Goal: Book appointment/travel/reservation

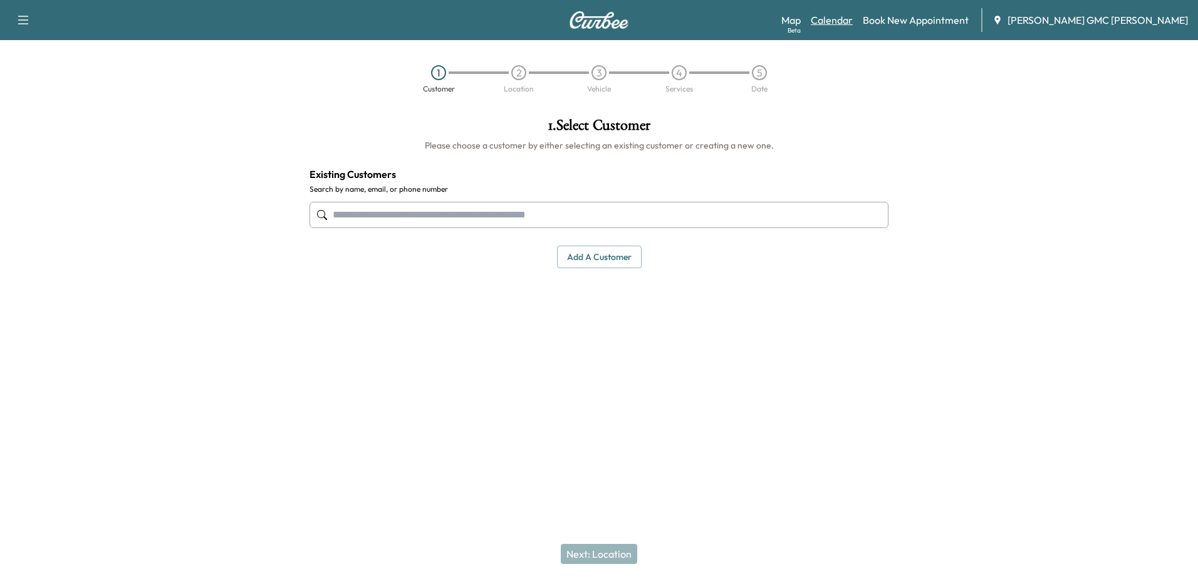
click at [853, 25] on link "Calendar" at bounding box center [832, 20] width 42 height 15
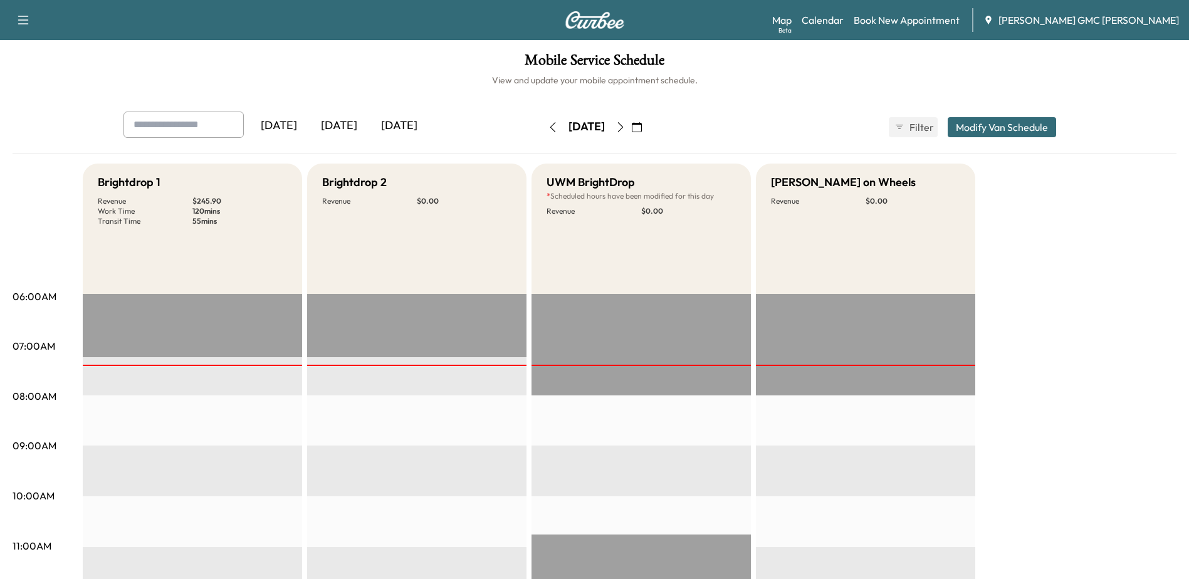
click at [625, 127] on icon "button" at bounding box center [620, 127] width 10 height 10
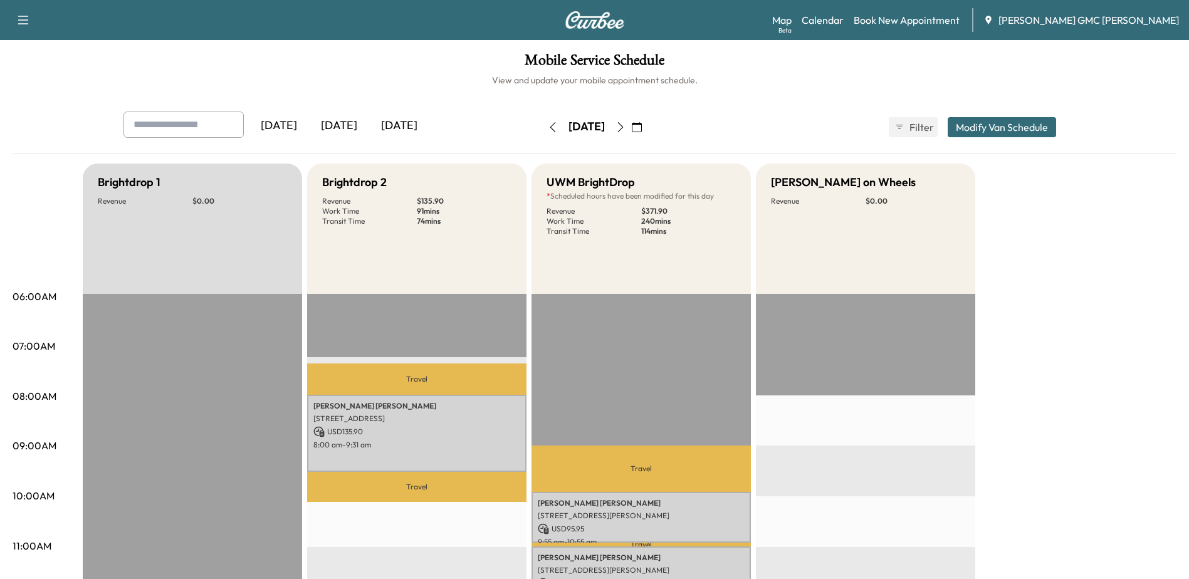
click at [548, 128] on icon "button" at bounding box center [553, 127] width 10 height 10
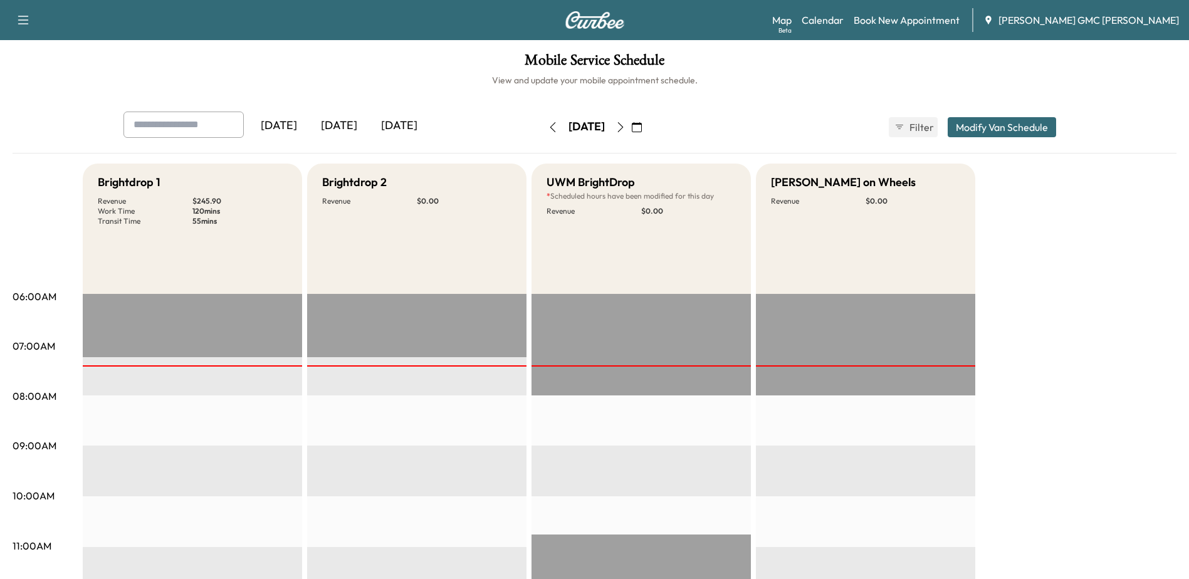
click at [625, 132] on icon "button" at bounding box center [620, 127] width 10 height 10
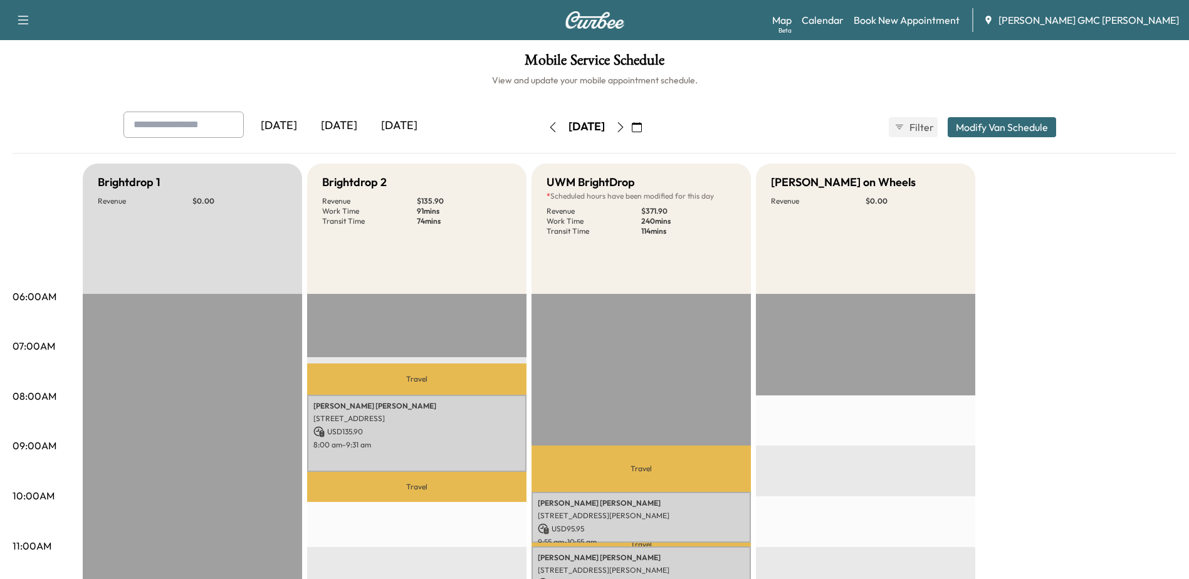
click at [625, 127] on icon "button" at bounding box center [620, 127] width 10 height 10
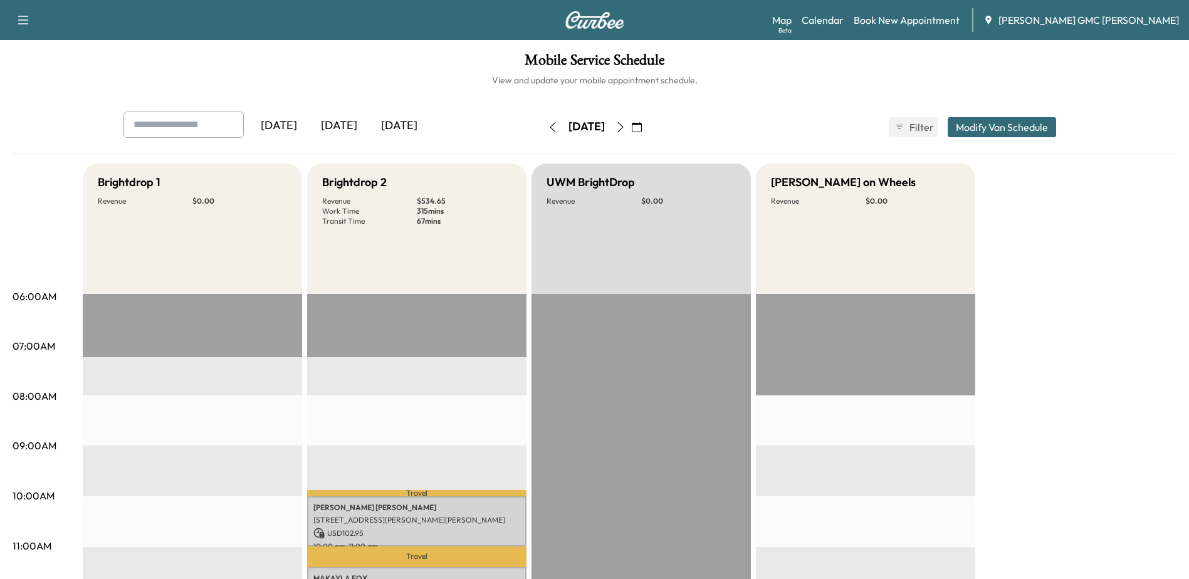
click at [625, 129] on icon "button" at bounding box center [620, 127] width 10 height 10
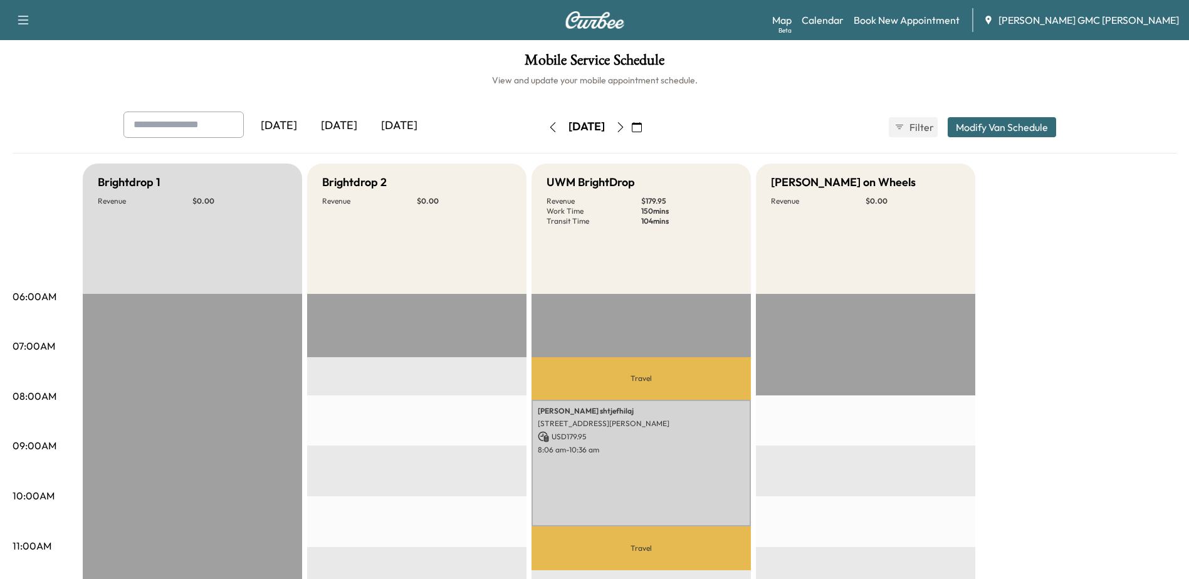
click at [548, 127] on icon "button" at bounding box center [553, 127] width 10 height 10
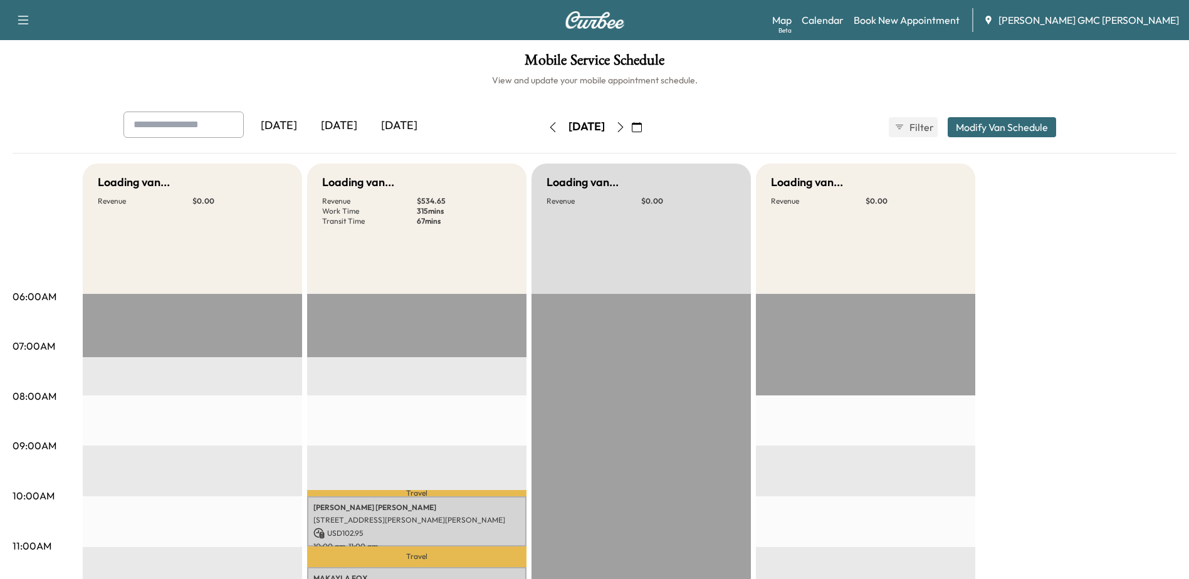
click at [542, 127] on button "button" at bounding box center [552, 127] width 21 height 20
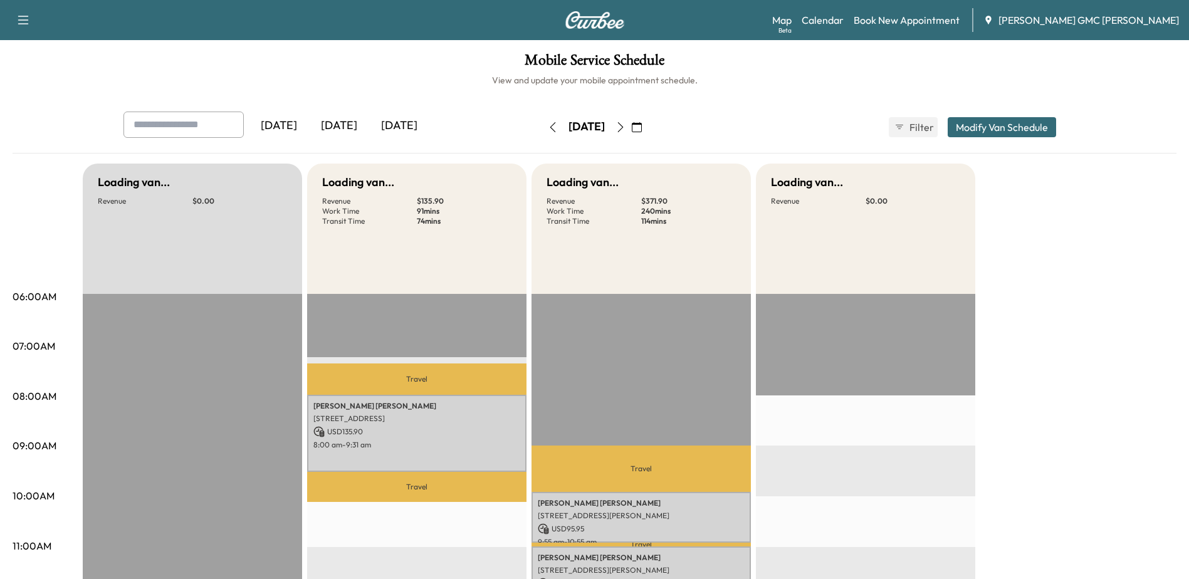
click at [548, 127] on icon "button" at bounding box center [553, 127] width 10 height 10
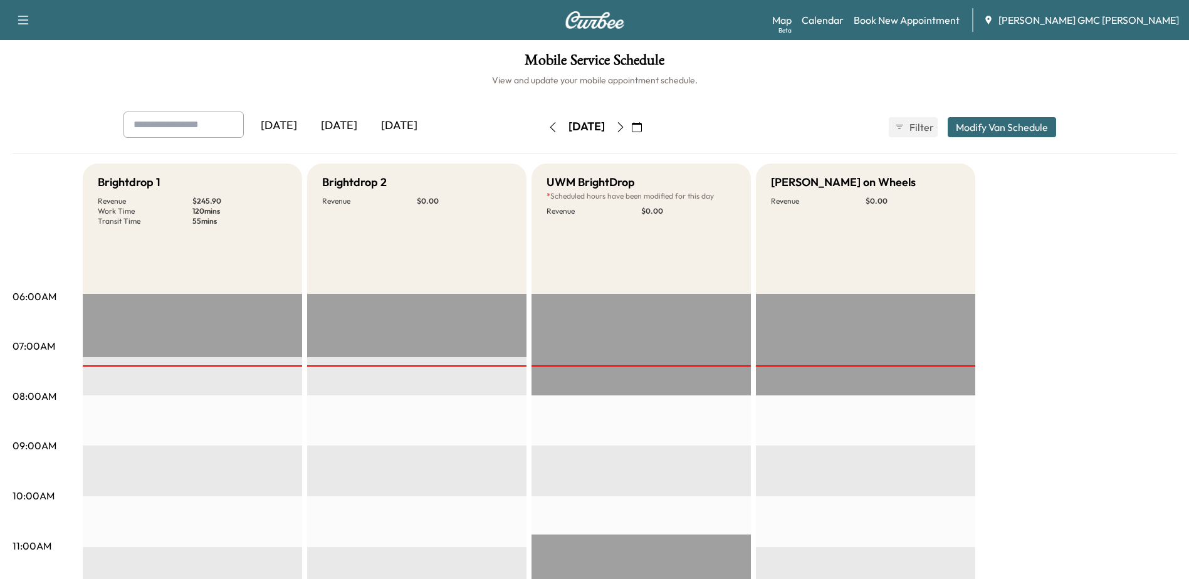
click at [548, 125] on icon "button" at bounding box center [553, 127] width 10 height 10
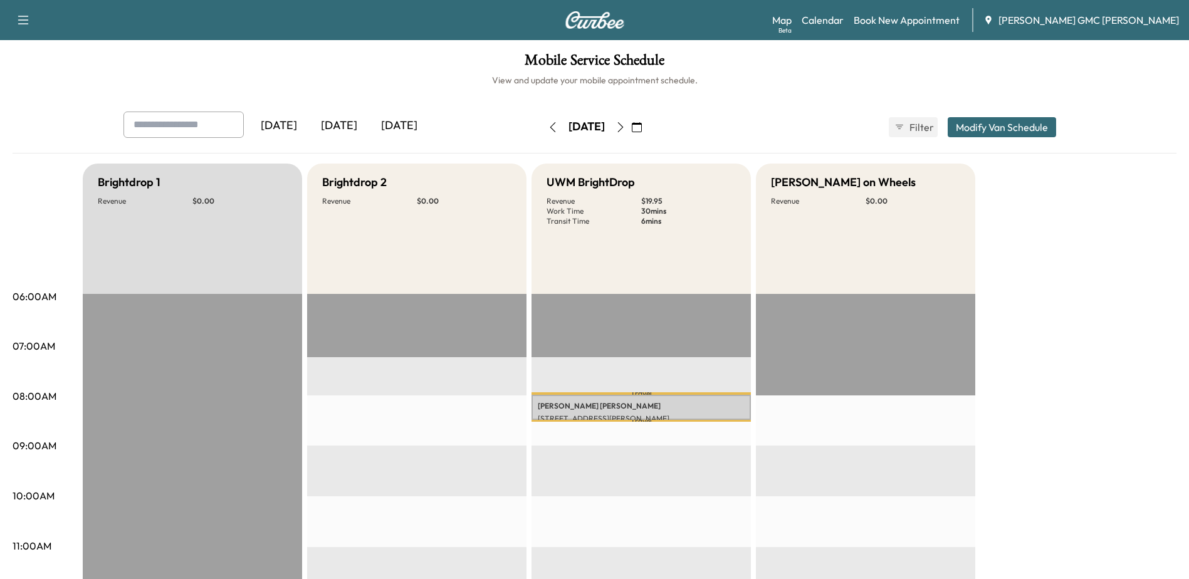
click at [625, 127] on icon "button" at bounding box center [620, 127] width 10 height 10
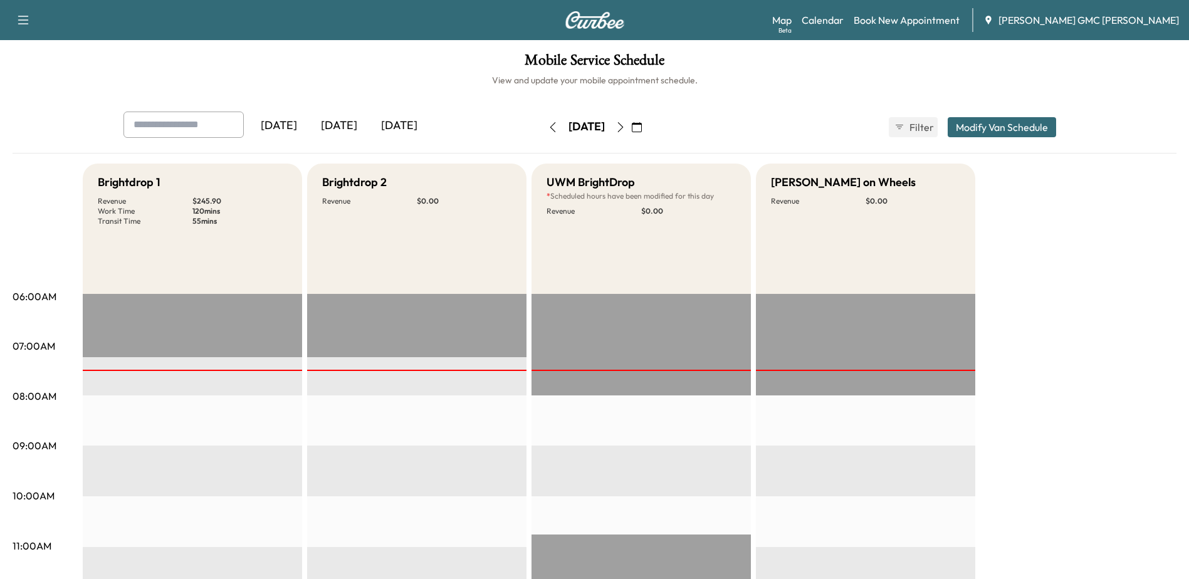
click at [631, 134] on button "button" at bounding box center [620, 127] width 21 height 20
